Goal: Task Accomplishment & Management: Manage account settings

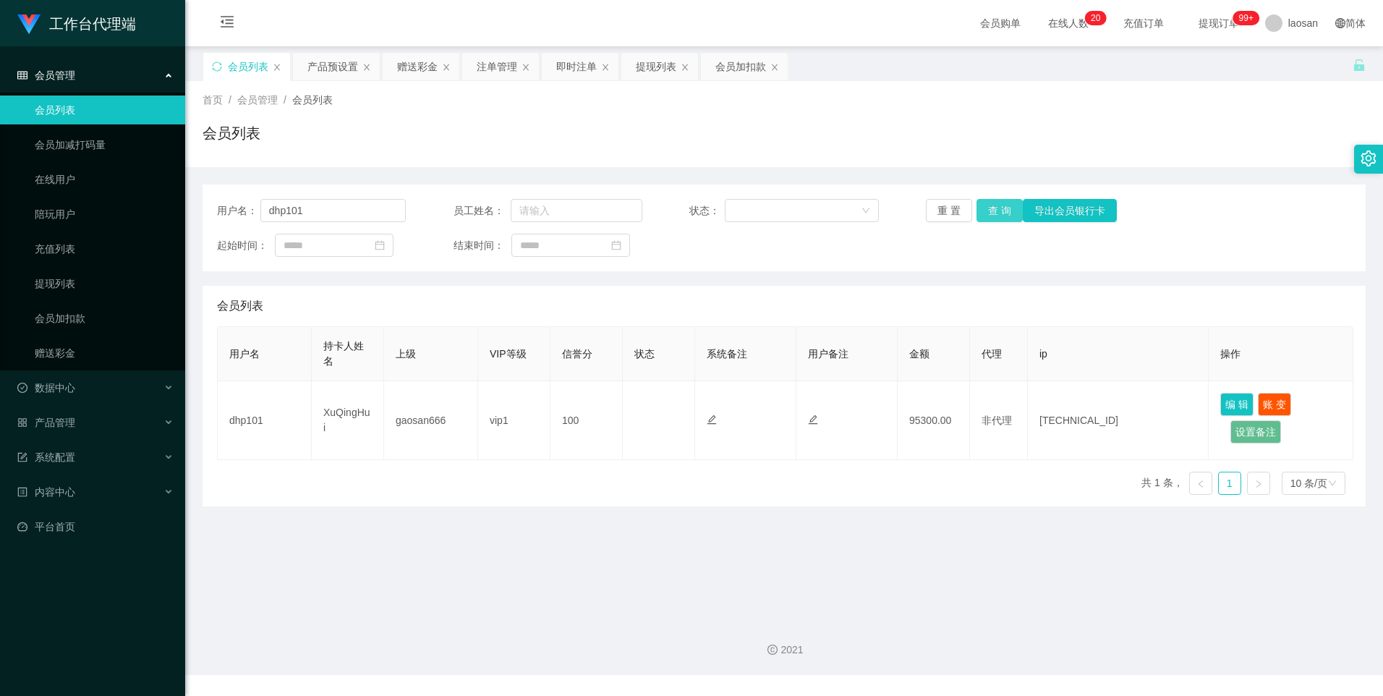
click at [991, 208] on button "查 询" at bounding box center [1000, 210] width 46 height 23
click at [992, 208] on button "查 询" at bounding box center [1000, 210] width 46 height 23
click at [504, 71] on div "注单管理" at bounding box center [497, 66] width 41 height 27
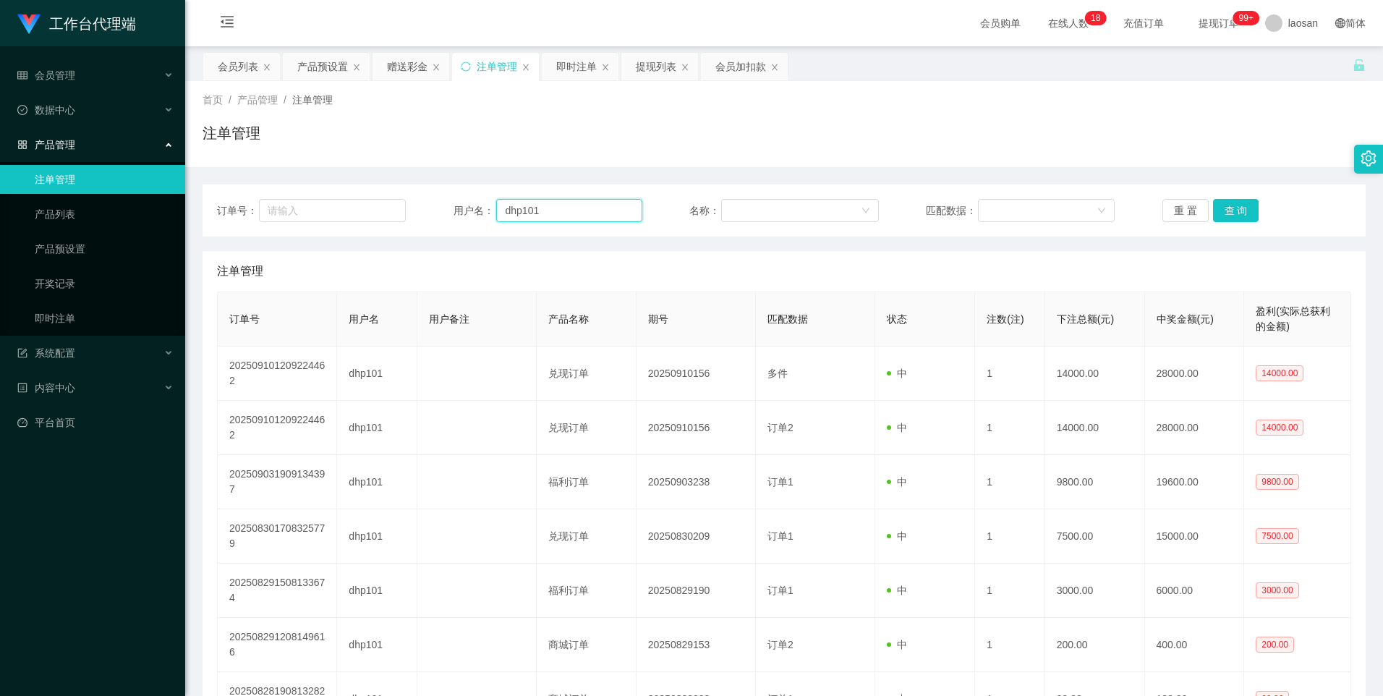
drag, startPoint x: 553, startPoint y: 216, endPoint x: 455, endPoint y: 210, distance: 97.8
click at [455, 210] on div "用户名： dhp101" at bounding box center [548, 210] width 189 height 23
paste input "Helen123"
type input "Helen123"
click at [1225, 208] on button "查 询" at bounding box center [1236, 210] width 46 height 23
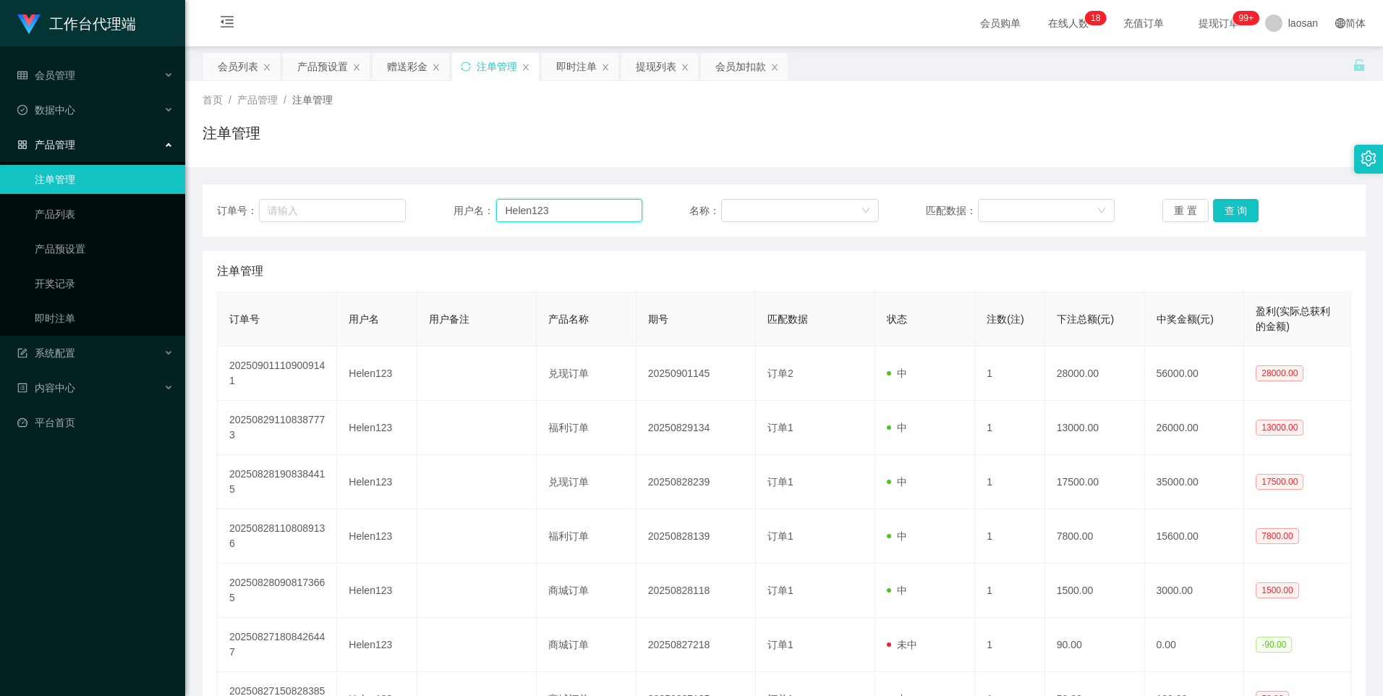
drag, startPoint x: 582, startPoint y: 206, endPoint x: 490, endPoint y: 204, distance: 92.6
click at [490, 204] on div "用户名： Helen123" at bounding box center [548, 210] width 189 height 23
click at [327, 67] on div "产品预设置" at bounding box center [322, 66] width 51 height 27
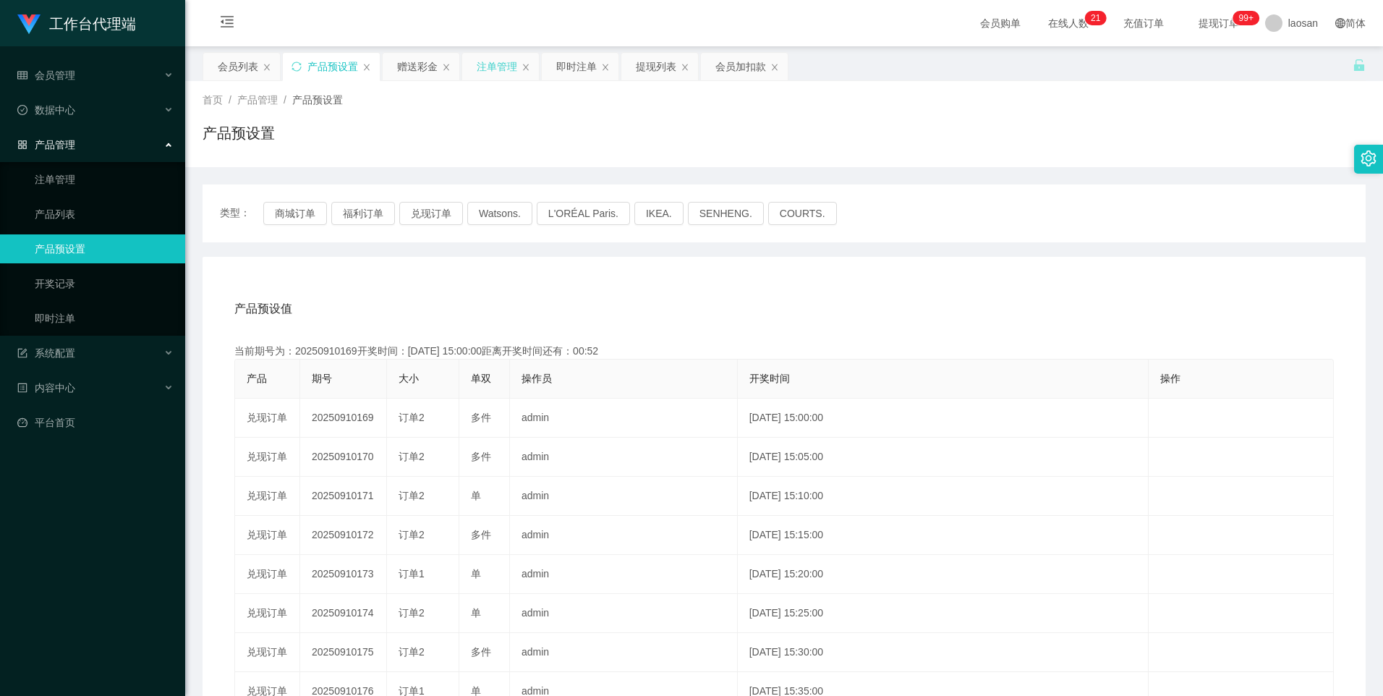
click at [484, 70] on div "注单管理" at bounding box center [497, 66] width 41 height 27
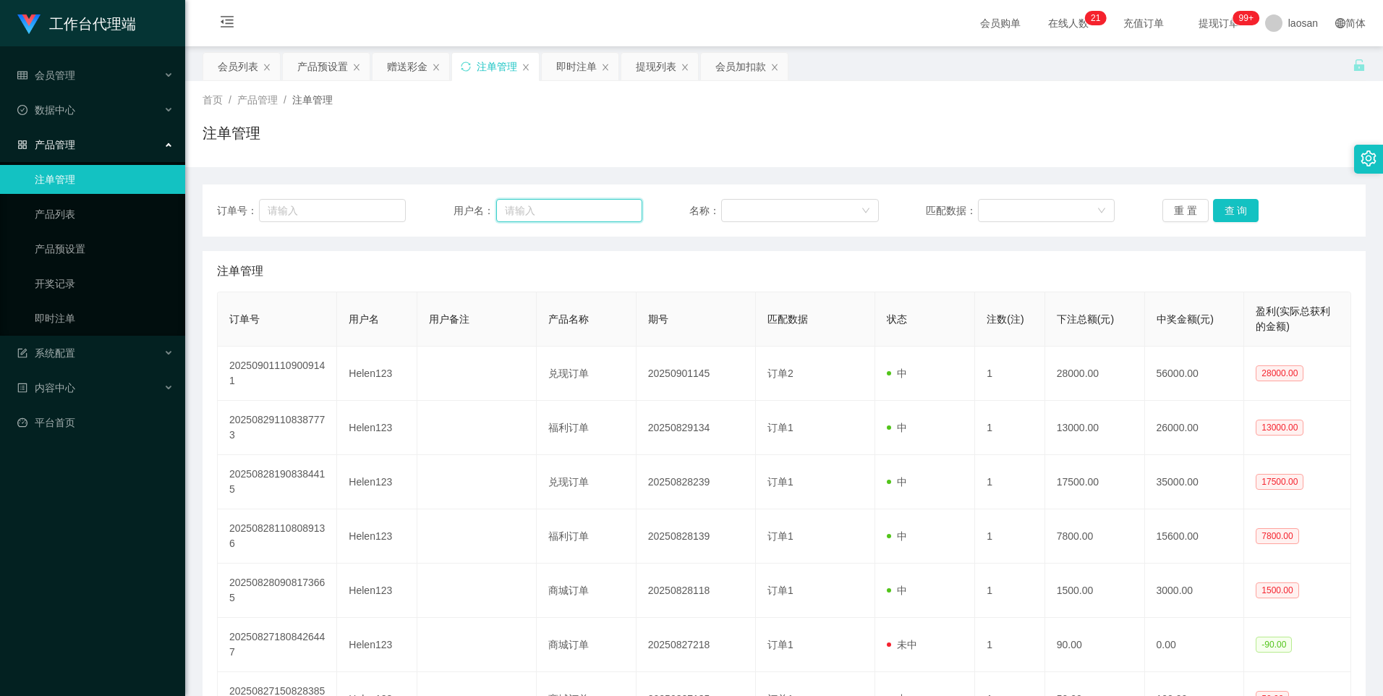
click at [512, 214] on input "text" at bounding box center [569, 210] width 146 height 23
paste input "Helen123"
type input "Helen123"
click at [1234, 212] on button "查 询" at bounding box center [1236, 210] width 46 height 23
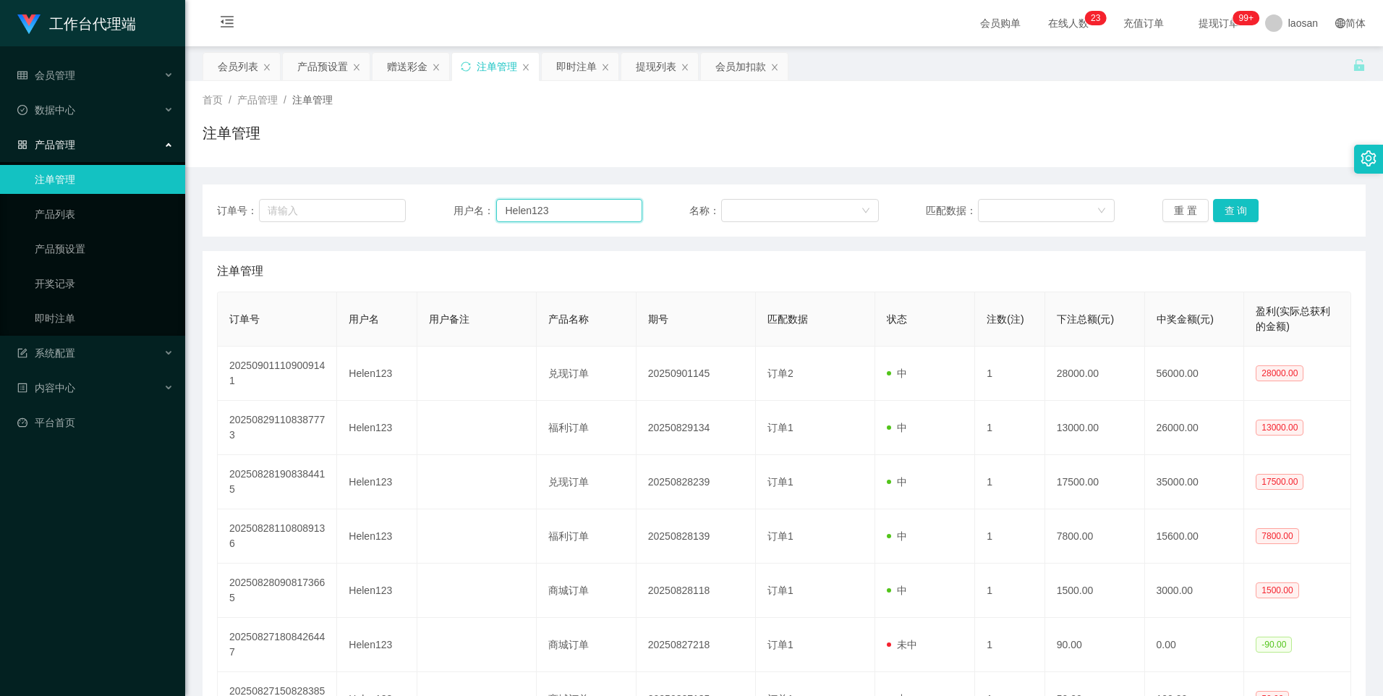
drag, startPoint x: 580, startPoint y: 211, endPoint x: 415, endPoint y: 203, distance: 165.2
click at [415, 203] on div "订单号： 用户名： Helen123 名称： 匹配数据： 重 置 查 询" at bounding box center [784, 210] width 1134 height 23
click at [241, 54] on div "会员列表" at bounding box center [238, 66] width 41 height 27
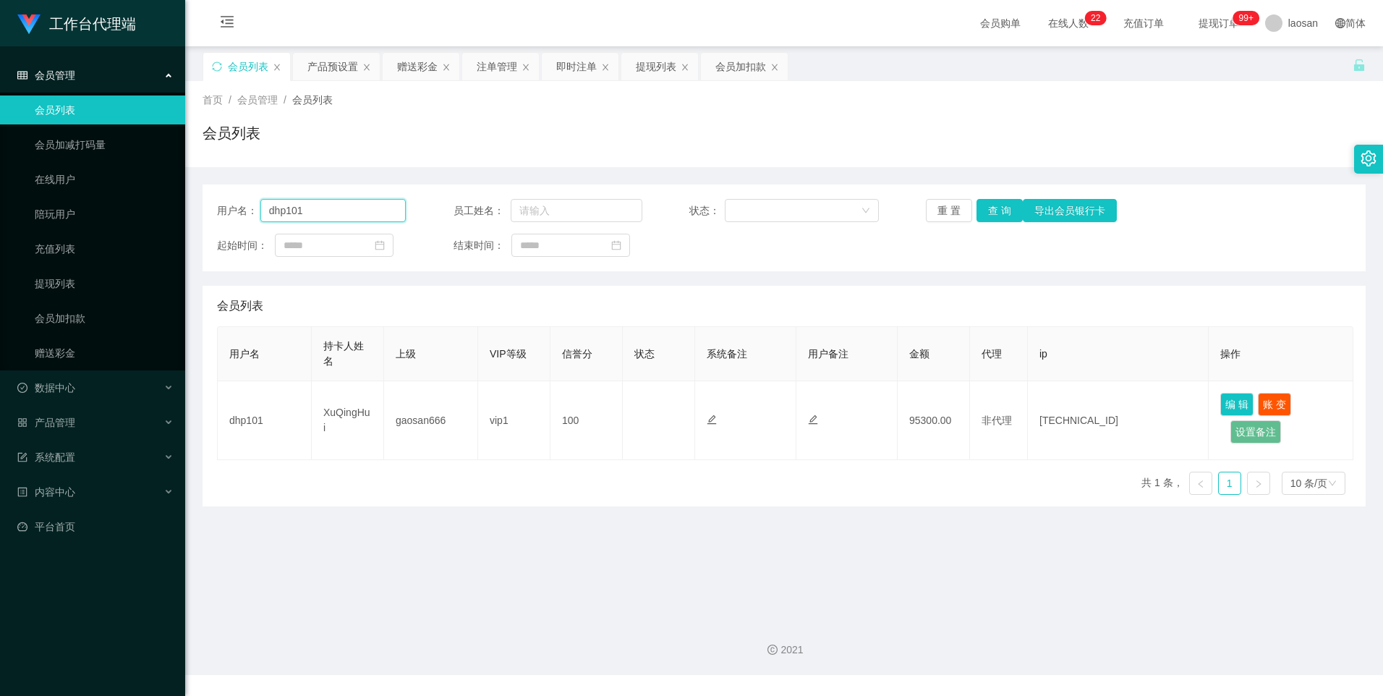
drag, startPoint x: 354, startPoint y: 209, endPoint x: 200, endPoint y: 177, distance: 156.7
click at [200, 177] on main "关闭左侧 关闭右侧 关闭其它 刷新页面 会员列表 产品预设置 赠送彩金 注单管理 即时注单 提现列表 会员加扣款 首页 / 会员管理 / 会员列表 / 会员列…" at bounding box center [784, 326] width 1198 height 561
paste input "Helen123"
type input "Helen123"
click at [990, 211] on button "查 询" at bounding box center [1000, 210] width 46 height 23
